Goal: Navigation & Orientation: Find specific page/section

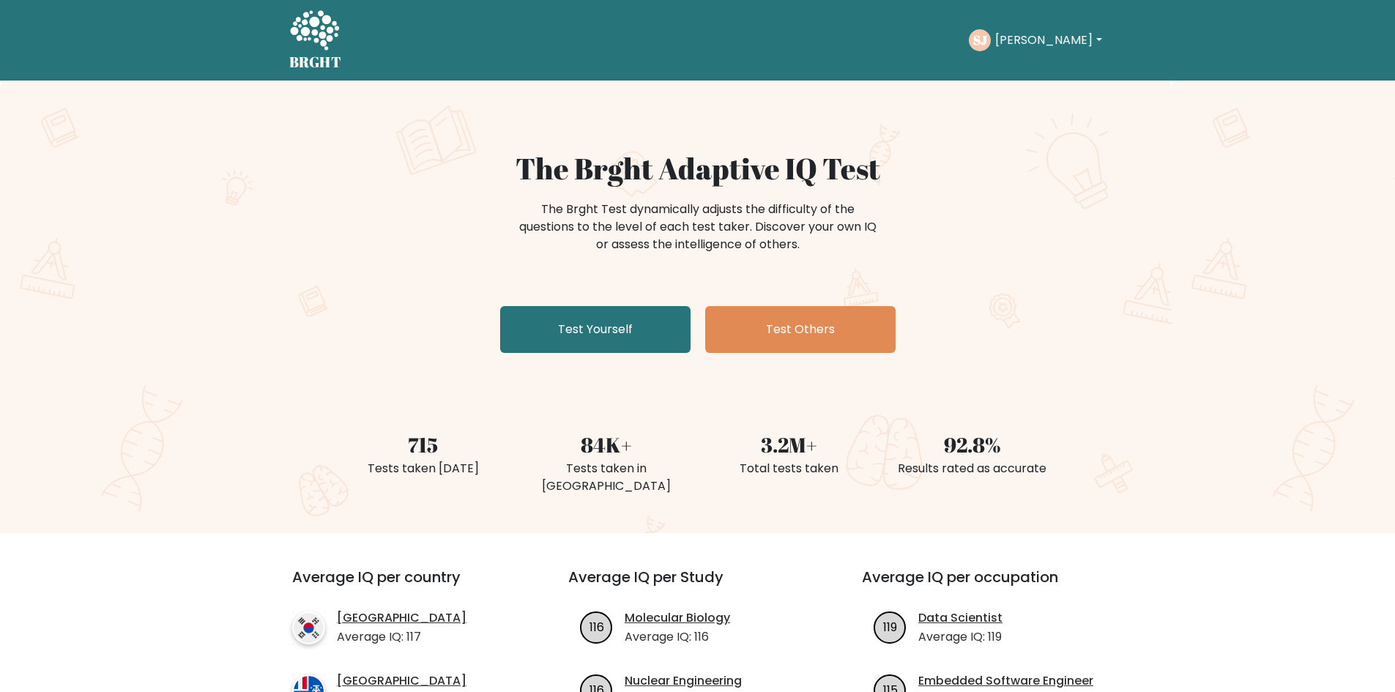
click at [1032, 42] on button "[PERSON_NAME]" at bounding box center [1048, 40] width 115 height 19
click at [1038, 65] on link "Dashboard" at bounding box center [1027, 70] width 116 height 23
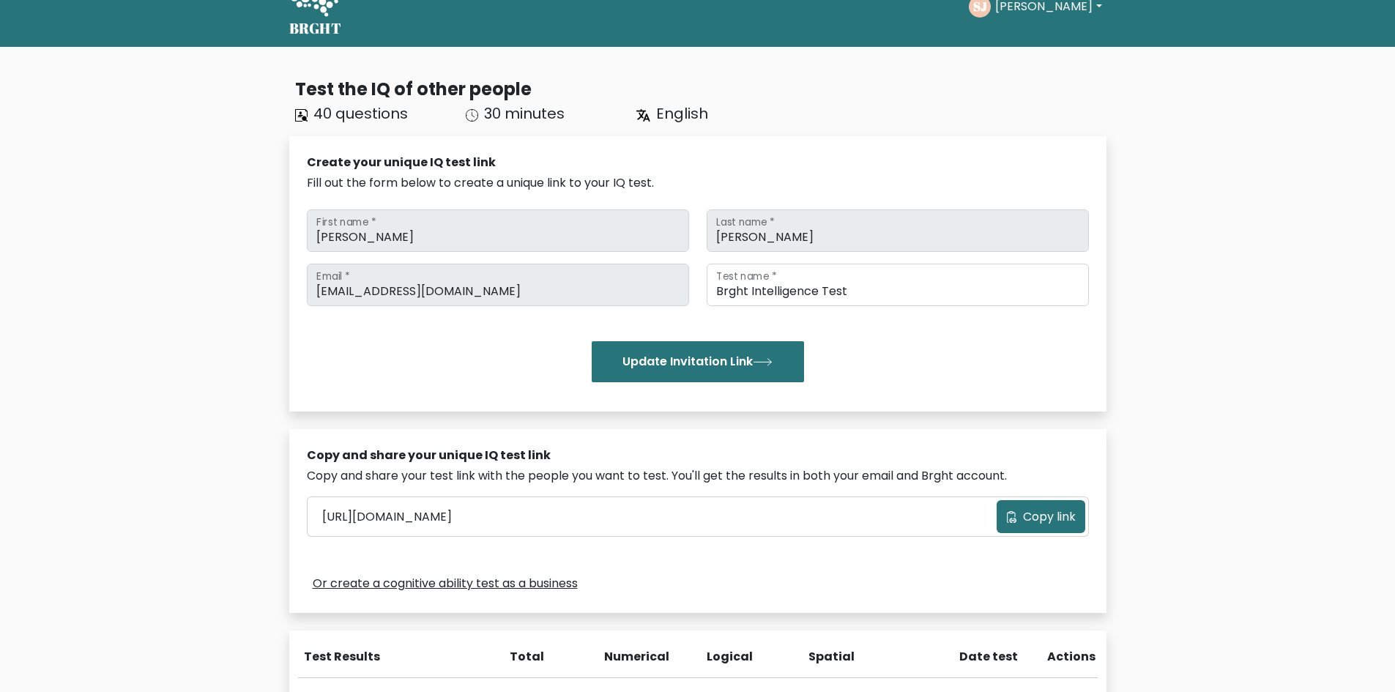
scroll to position [425, 0]
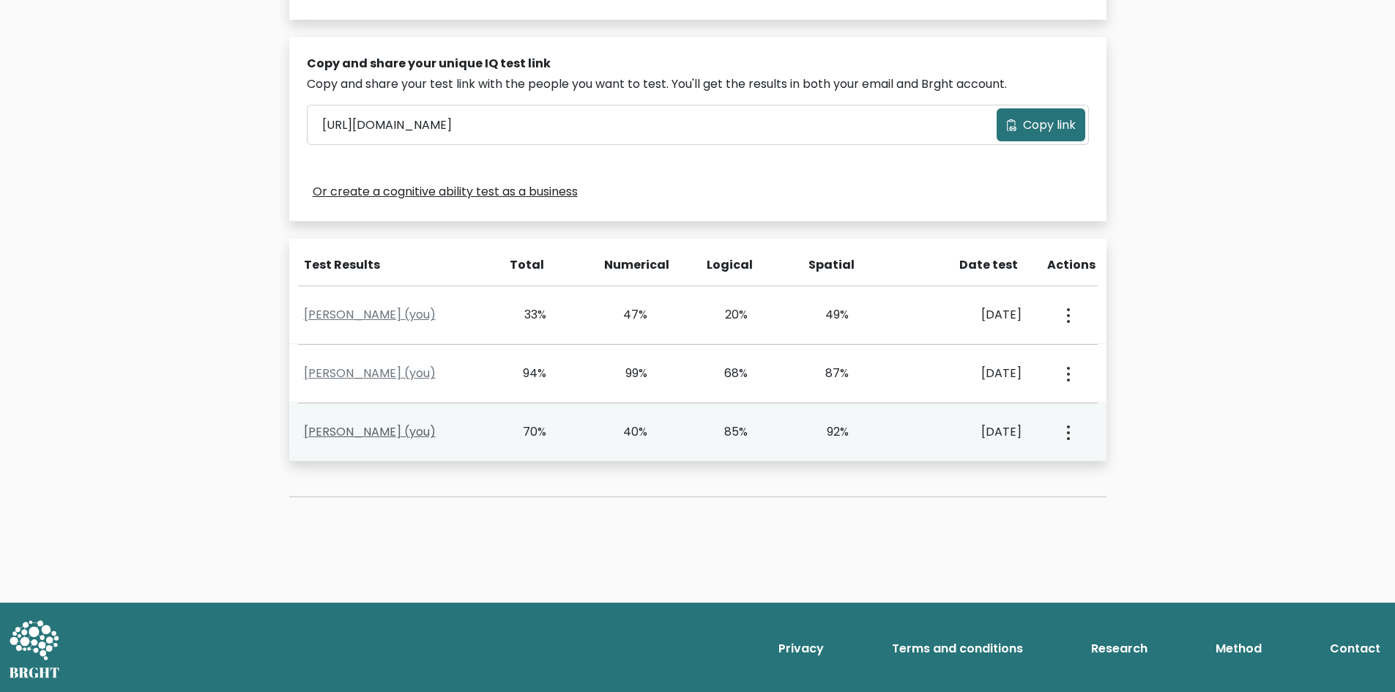
click at [380, 428] on link "Steve John (you)" at bounding box center [370, 431] width 132 height 17
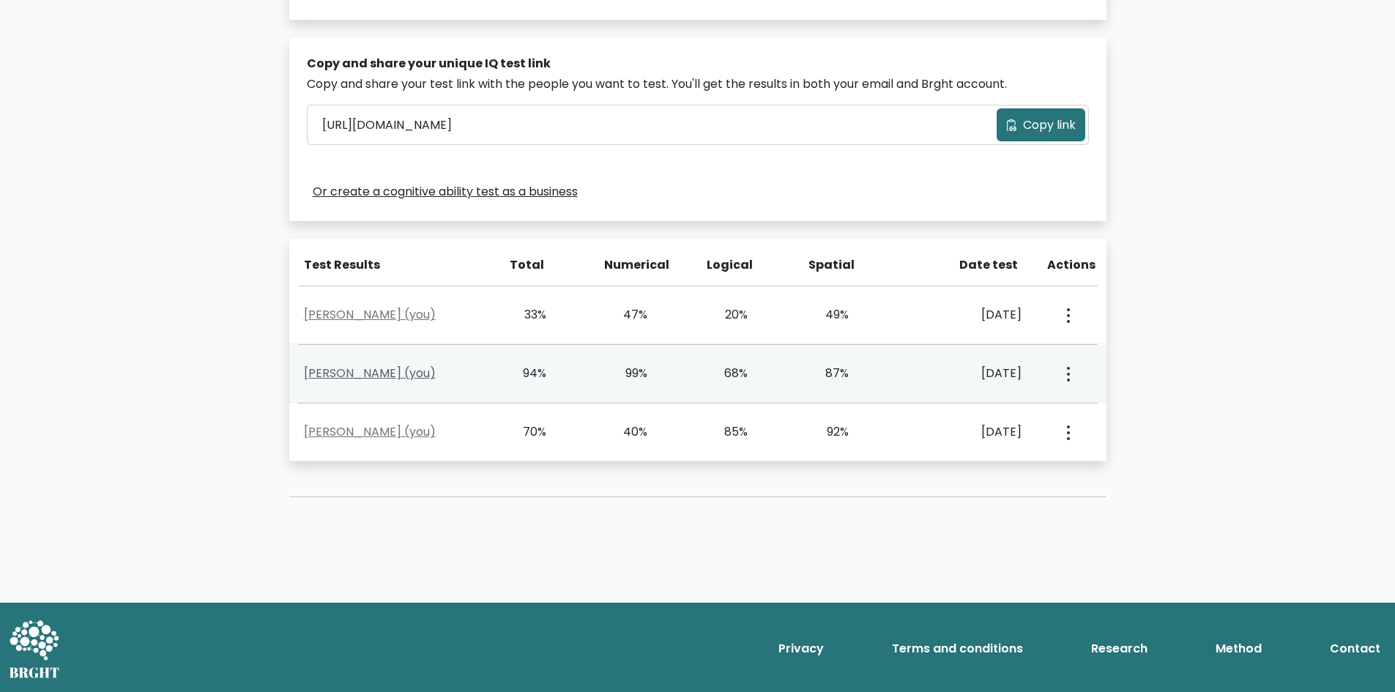
click at [386, 380] on link "Steve John (you)" at bounding box center [370, 373] width 132 height 17
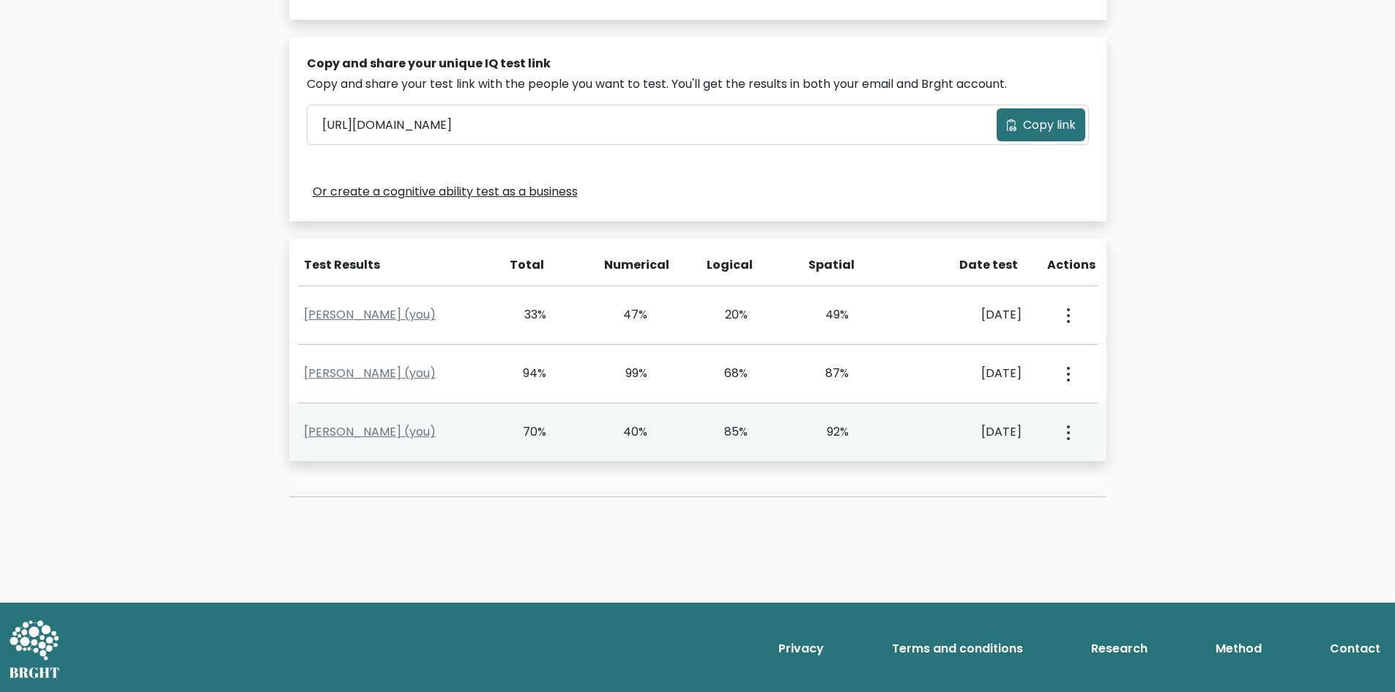
click at [425, 438] on div "Steve John (you)" at bounding box center [395, 432] width 201 height 18
click at [390, 432] on link "Steve John (you)" at bounding box center [370, 431] width 132 height 17
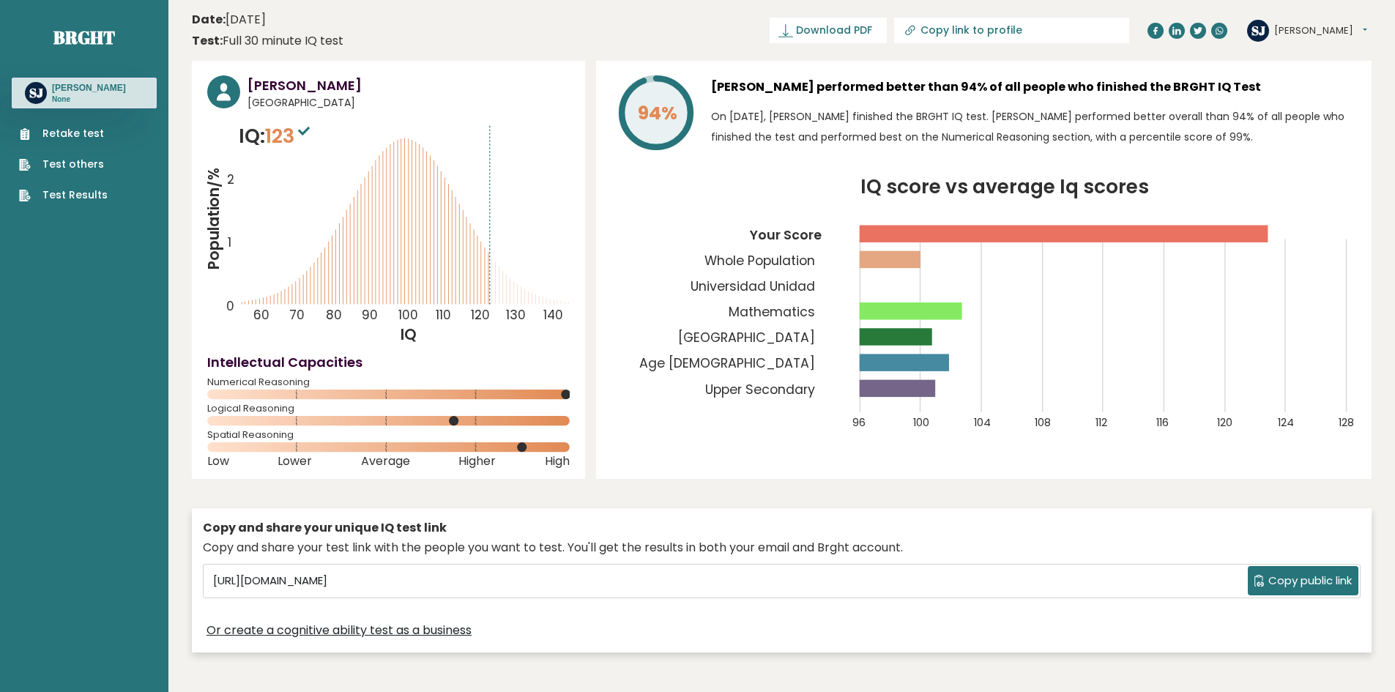
click at [654, 250] on icon "IQ score vs average Iq scores 96 100 104 108 112 116 120 124 128 Your Score Who…" at bounding box center [983, 312] width 745 height 269
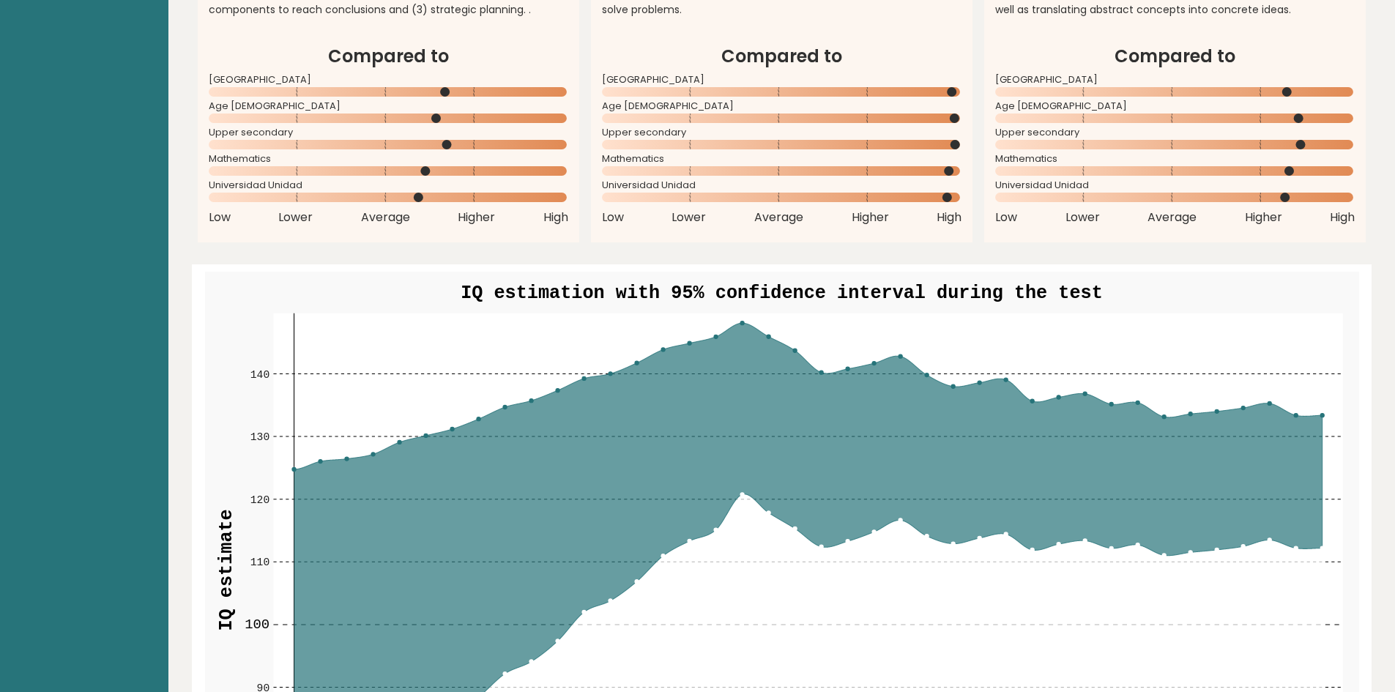
scroll to position [1537, 0]
